Goal: Task Accomplishment & Management: Manage account settings

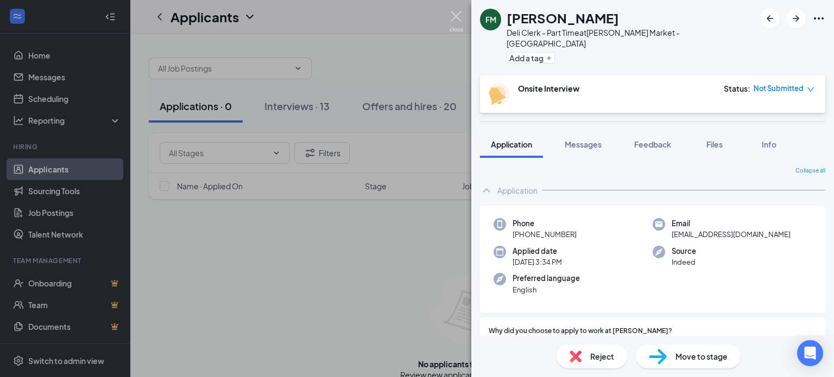
click at [459, 15] on img at bounding box center [457, 21] width 14 height 21
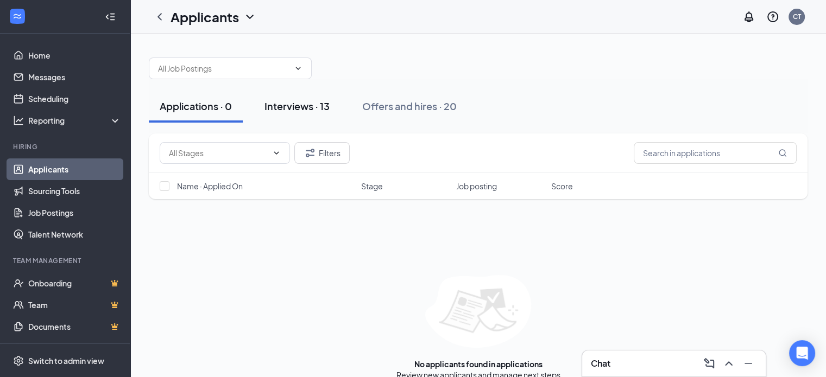
click at [322, 103] on div "Interviews · 13" at bounding box center [297, 106] width 65 height 14
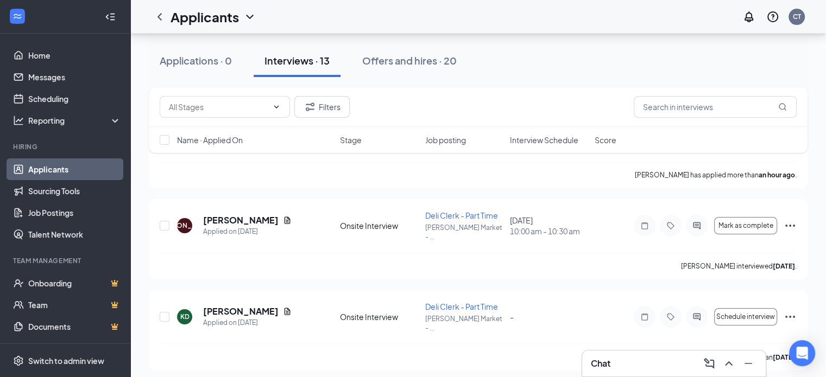
scroll to position [109, 0]
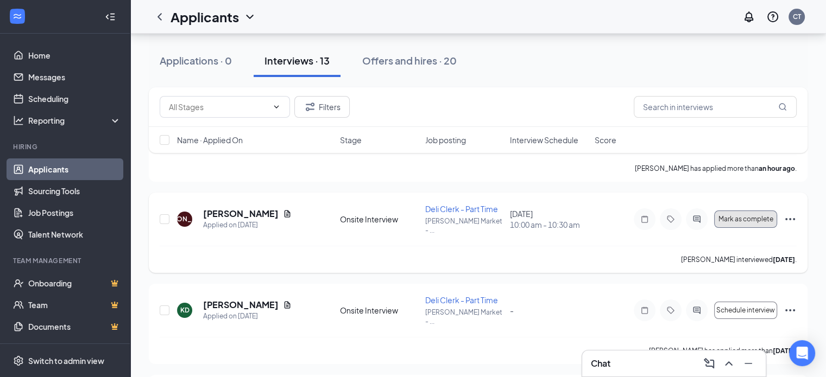
click at [759, 216] on span "Mark as complete" at bounding box center [745, 220] width 55 height 8
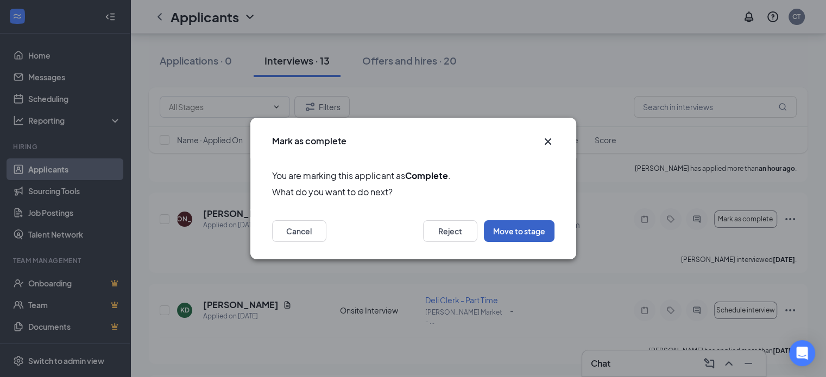
click at [521, 230] on button "Move to stage" at bounding box center [519, 232] width 71 height 22
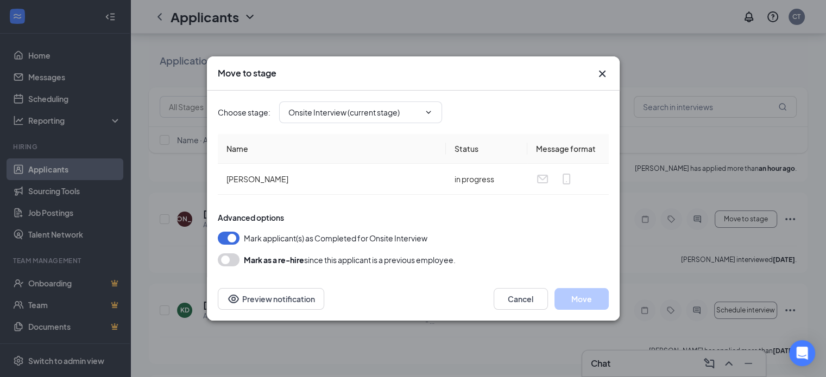
type input "Hiring Complete (final stage)"
click at [590, 298] on button "Move" at bounding box center [582, 299] width 54 height 22
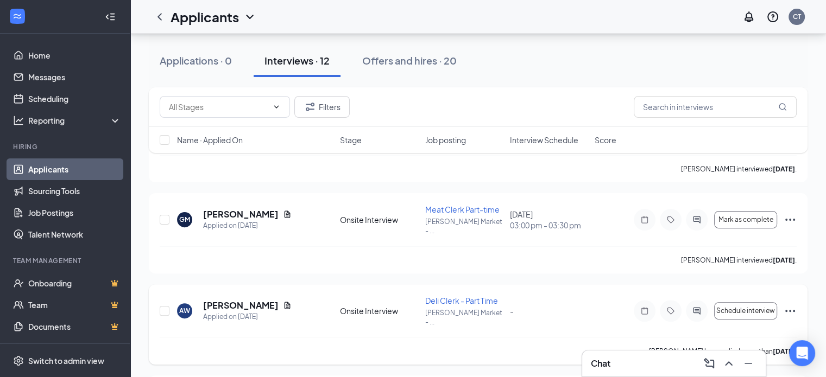
scroll to position [272, 0]
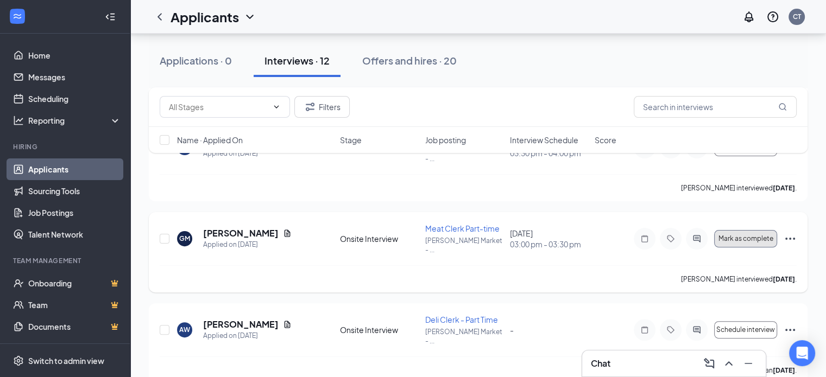
click at [756, 235] on span "Mark as complete" at bounding box center [745, 239] width 55 height 8
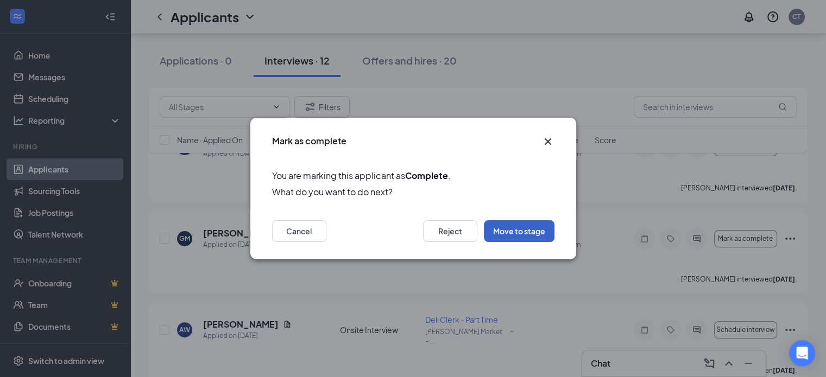
click at [538, 232] on button "Move to stage" at bounding box center [519, 232] width 71 height 22
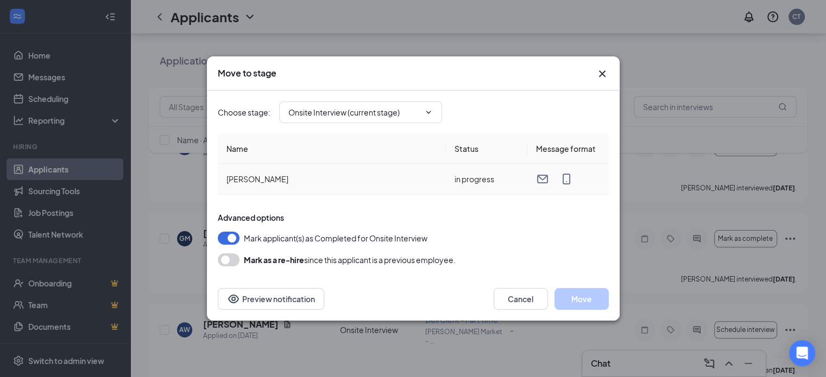
type input "Hiring Complete (final stage)"
click at [589, 299] on button "Move" at bounding box center [582, 299] width 54 height 22
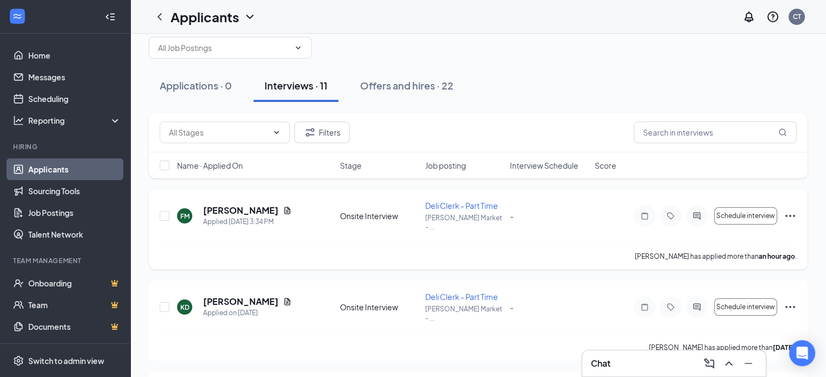
scroll to position [0, 0]
